Goal: Task Accomplishment & Management: Manage account settings

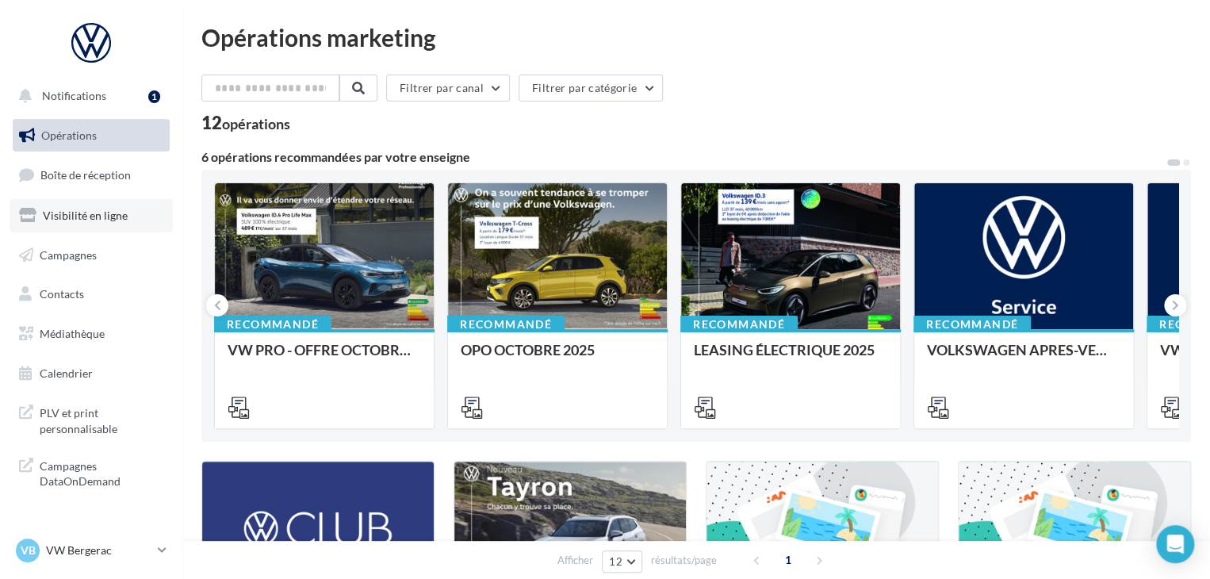
click at [116, 213] on span "Visibilité en ligne" at bounding box center [85, 215] width 85 height 13
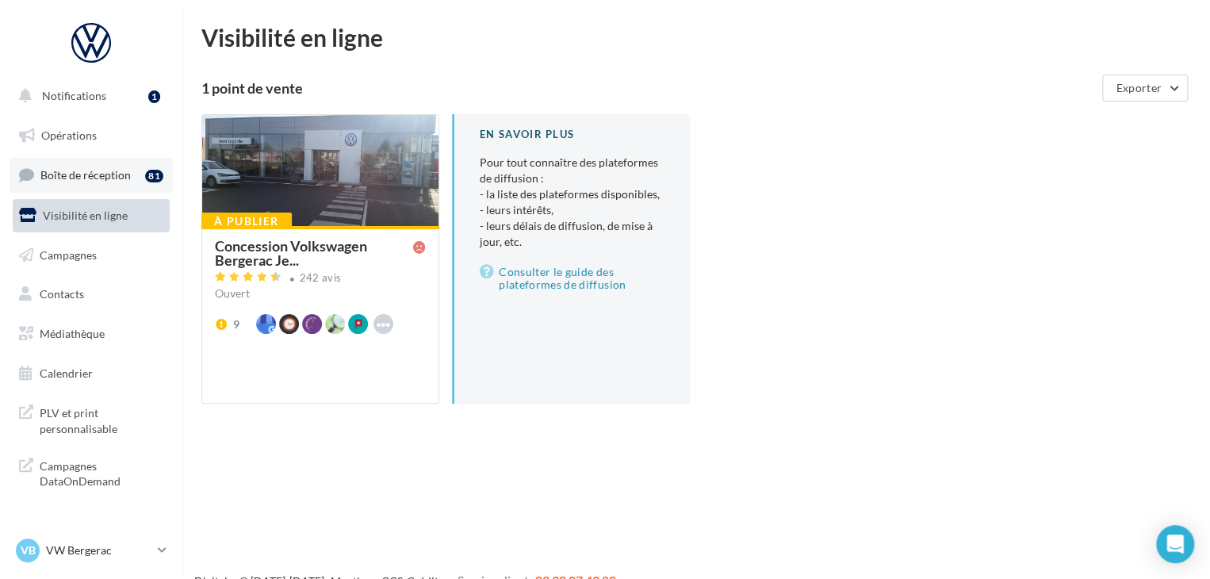
click at [124, 178] on span "Boîte de réception" at bounding box center [85, 174] width 90 height 13
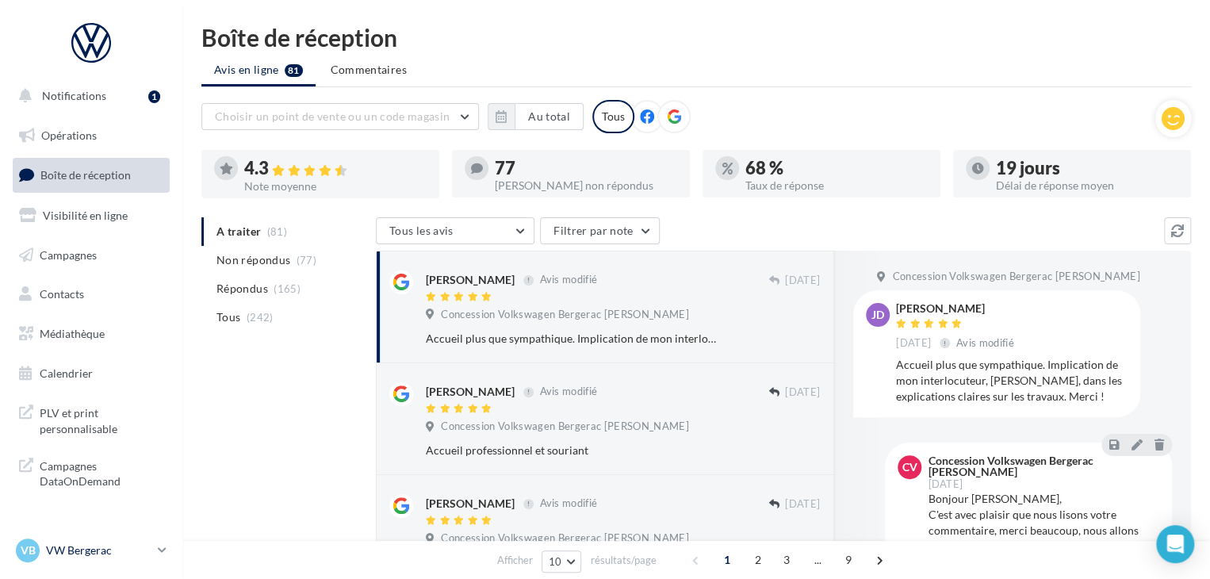
click at [110, 546] on p "VW Bergerac" at bounding box center [98, 550] width 105 height 16
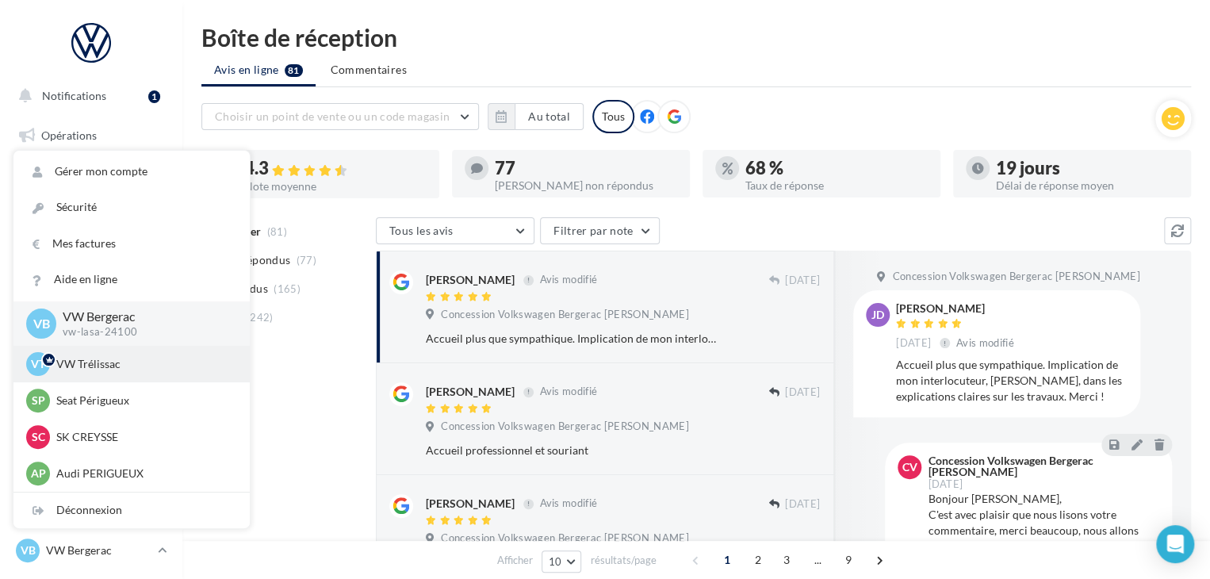
scroll to position [36, 0]
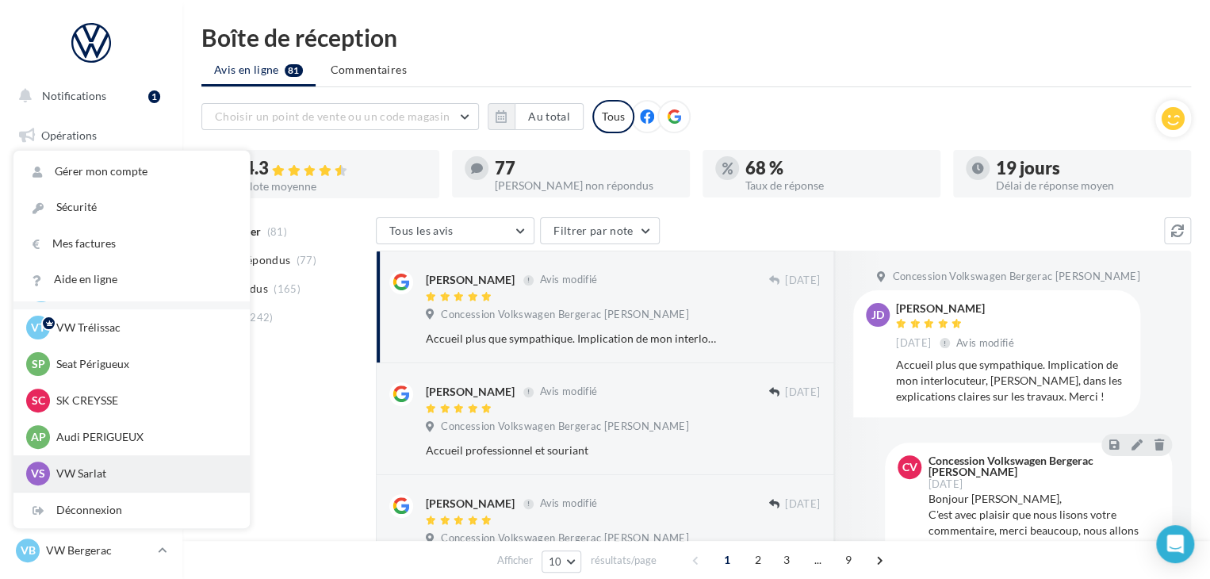
click at [135, 468] on p "VW Sarlat" at bounding box center [143, 474] width 174 height 16
